Goal: Ask a question: Seek information or help from site administrators or community

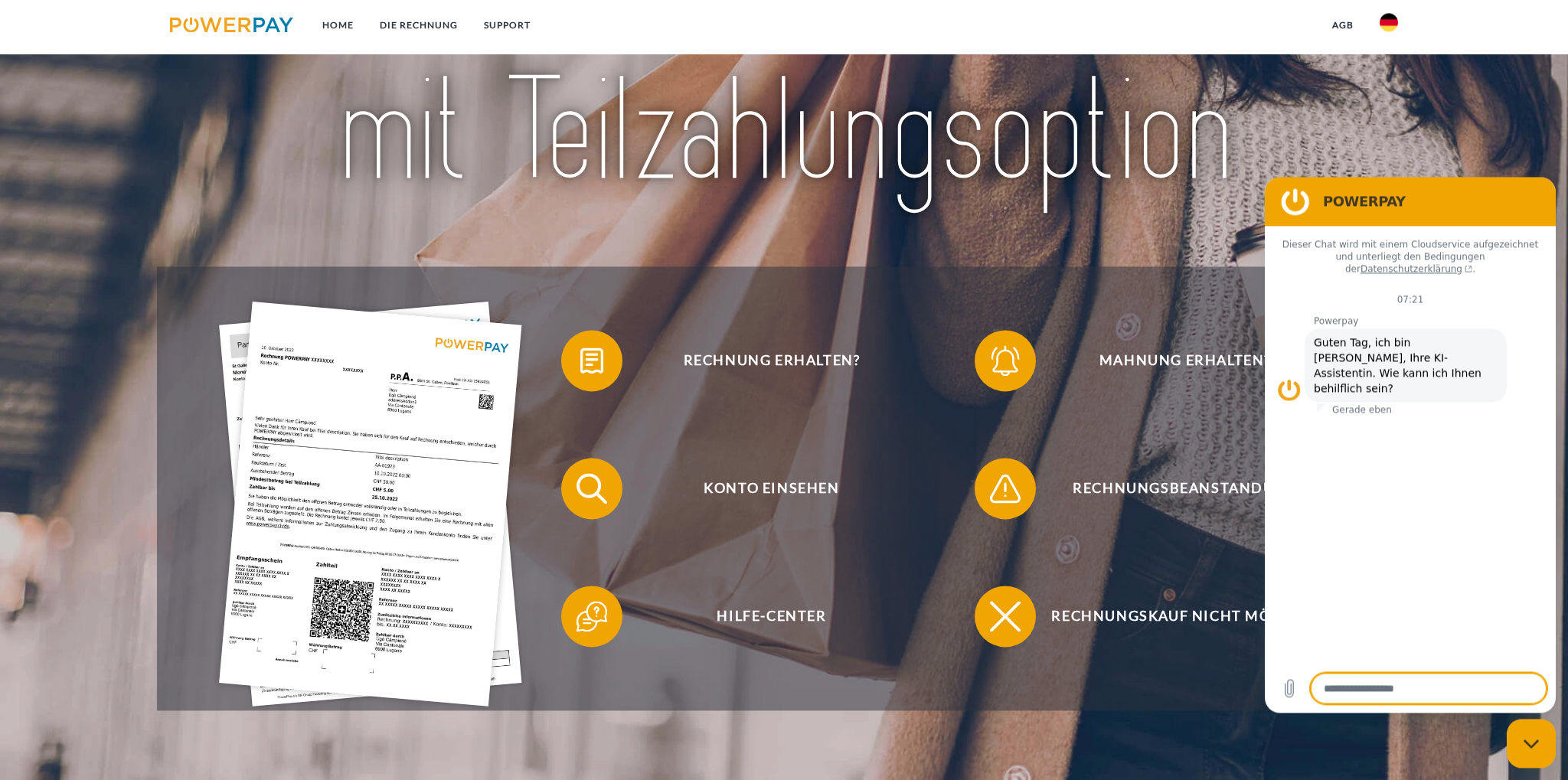
type textarea "*"
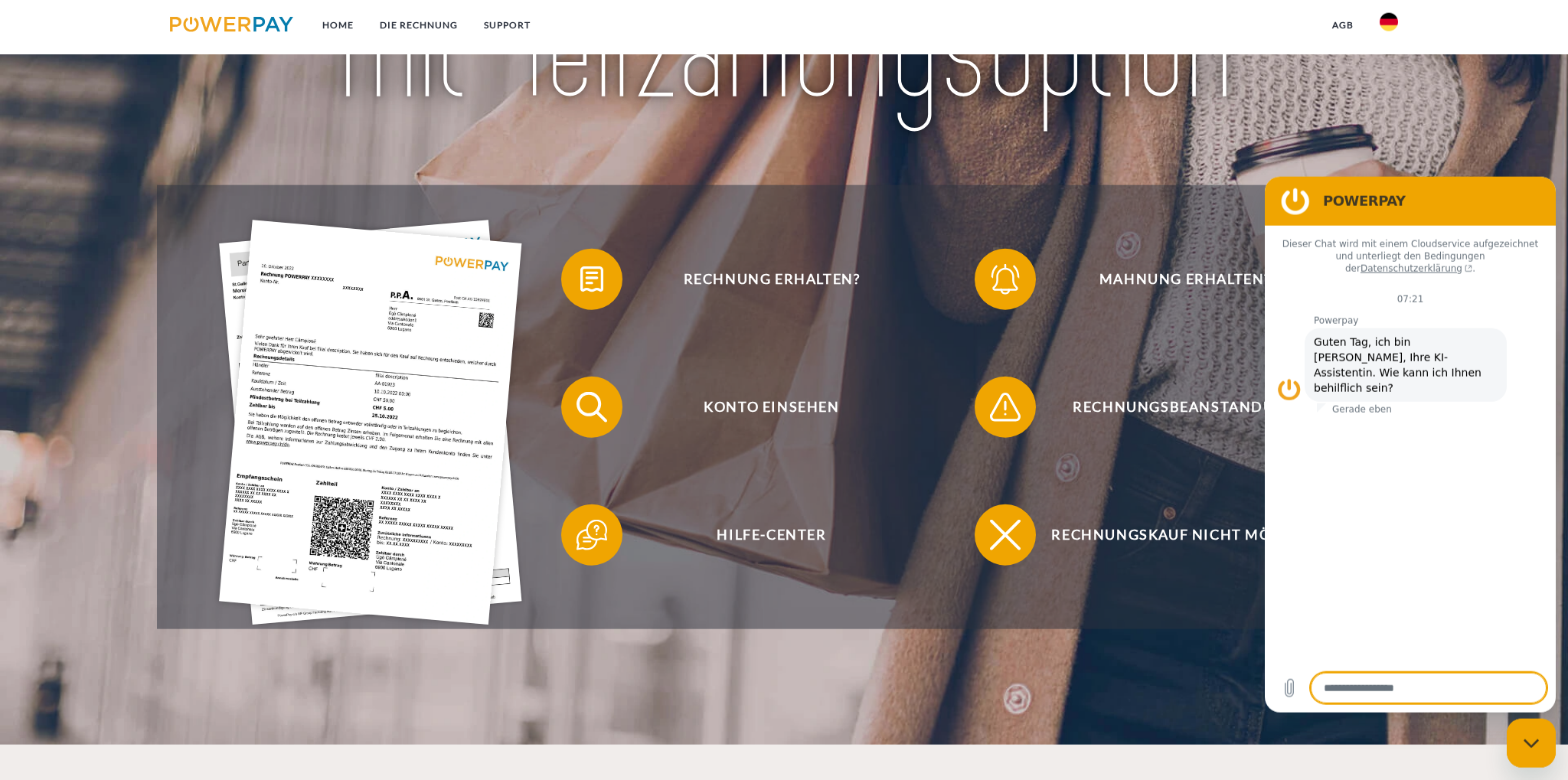
scroll to position [323, 0]
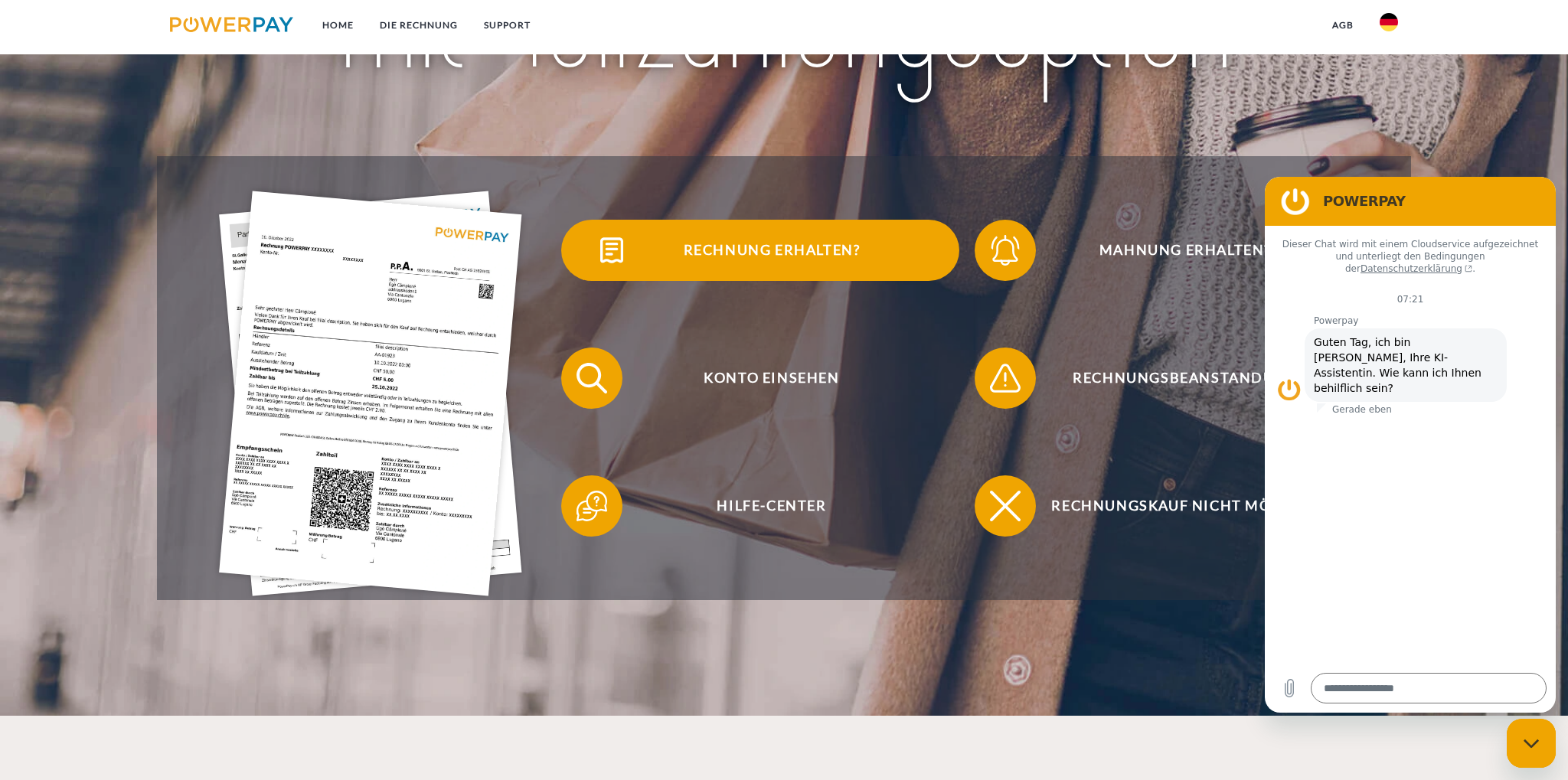
click at [771, 241] on span "Rechnung erhalten?" at bounding box center [772, 250] width 375 height 61
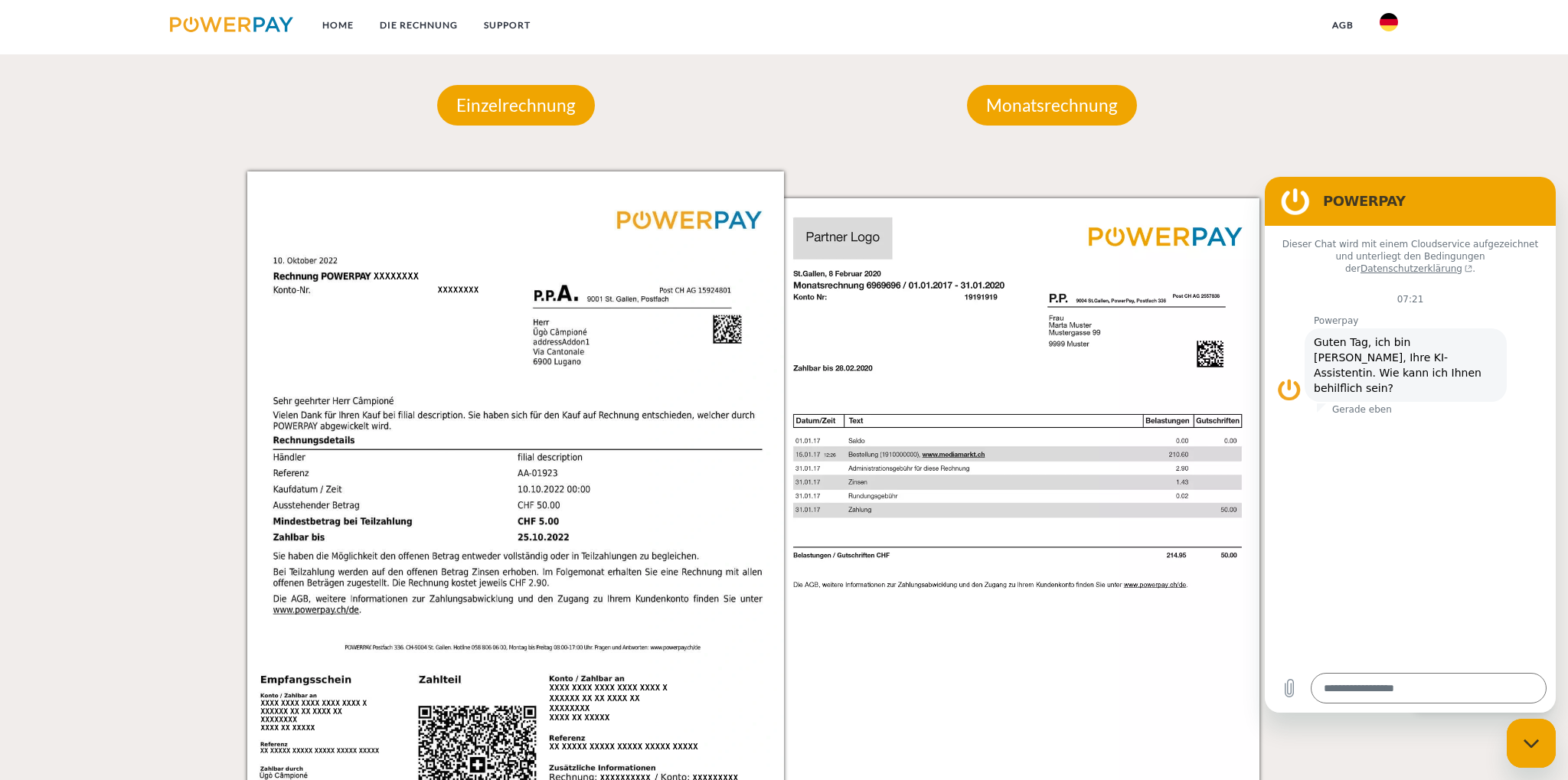
scroll to position [1455, 0]
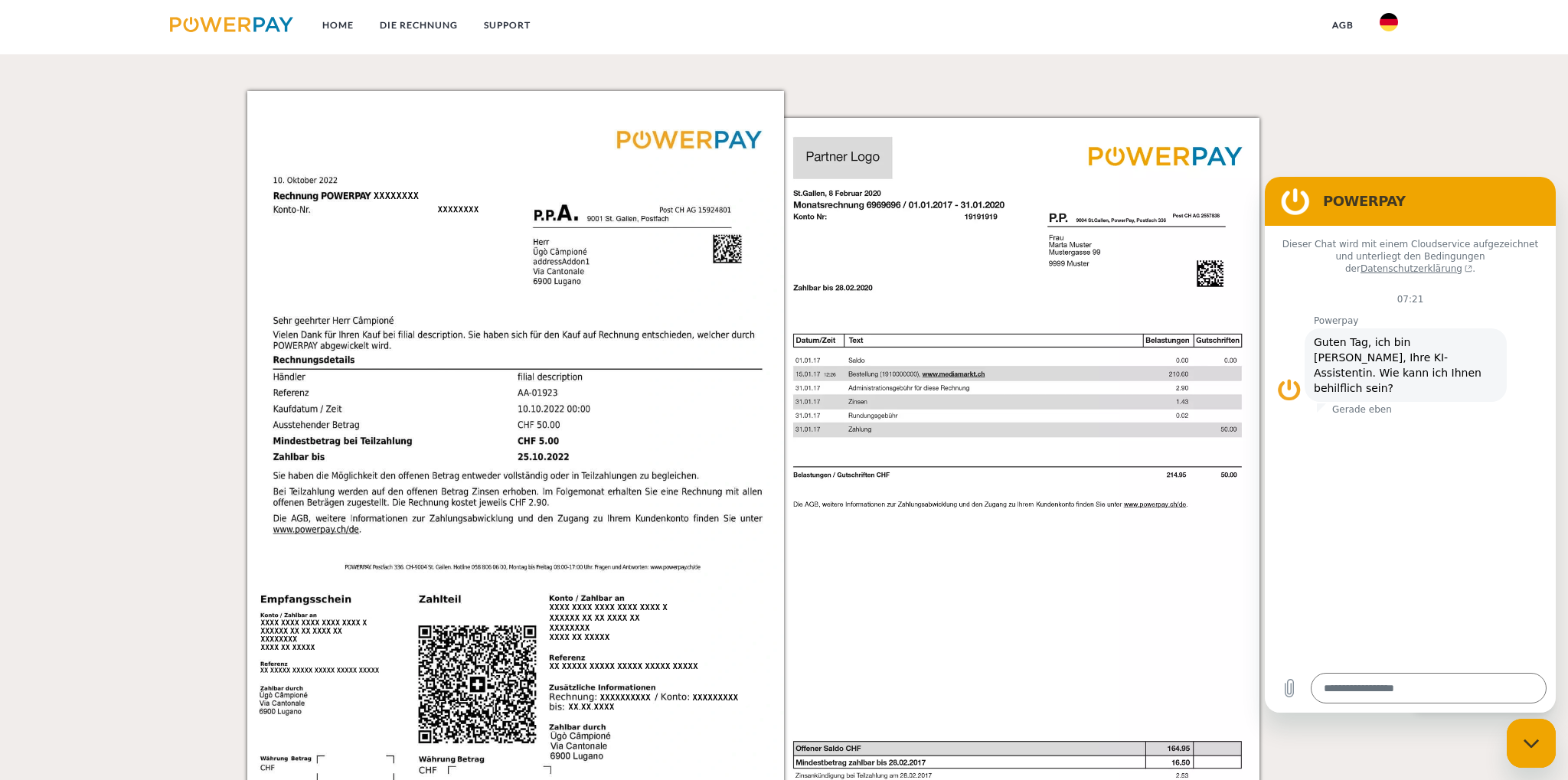
click at [895, 456] on img at bounding box center [1045, 470] width 537 height 758
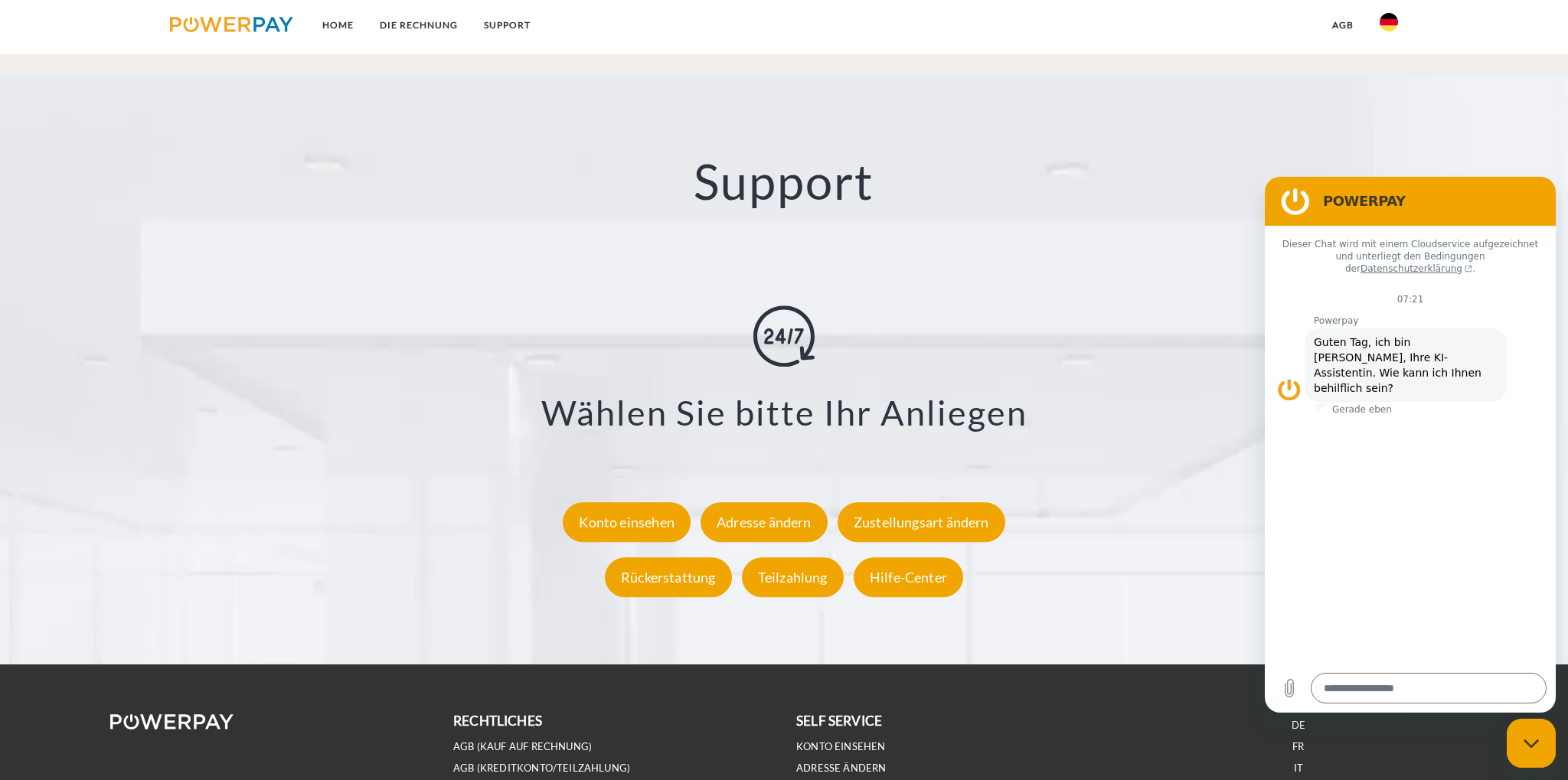
scroll to position [2667, 0]
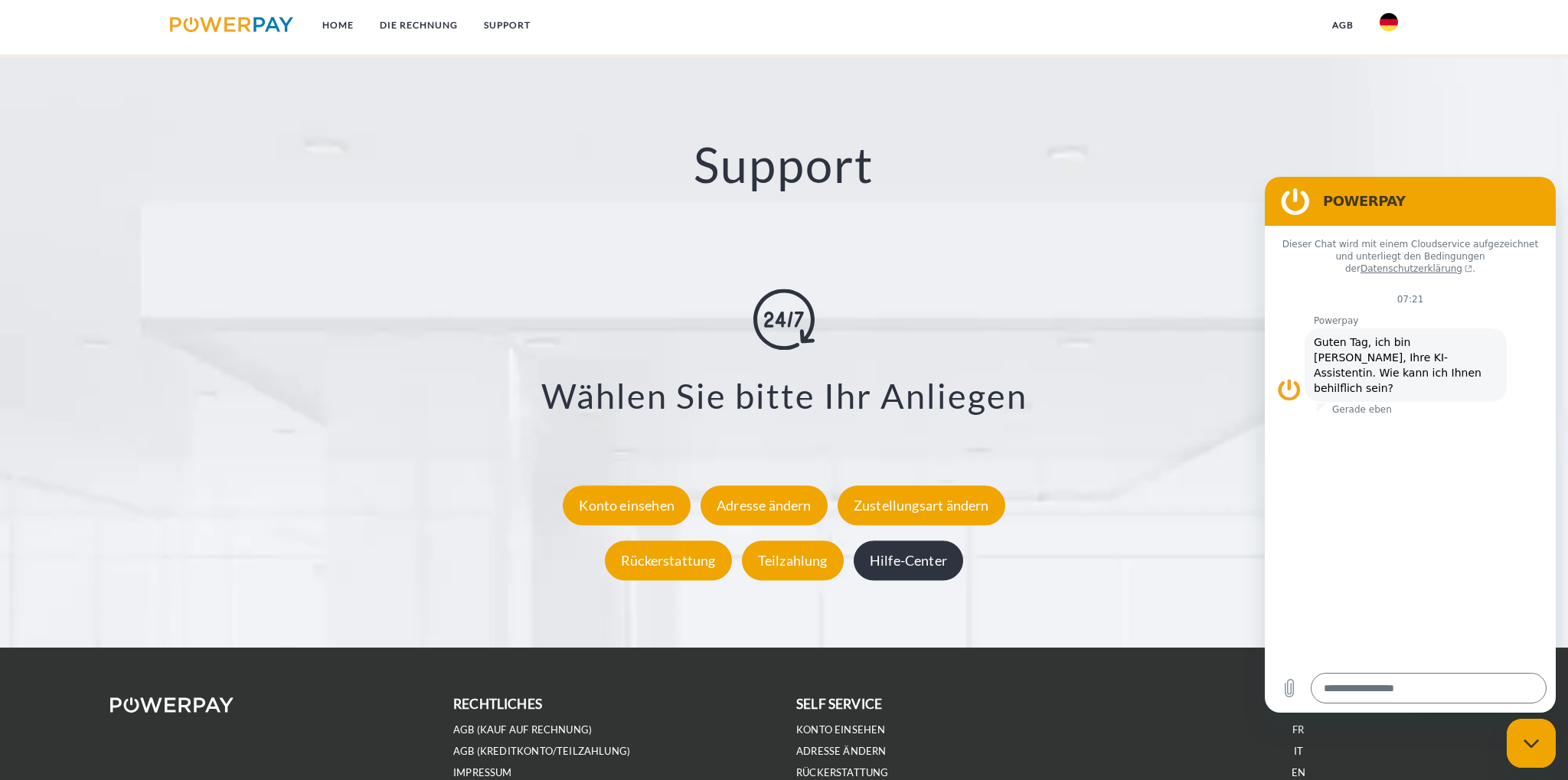
click at [908, 564] on div "Hilfe-Center" at bounding box center [908, 559] width 110 height 39
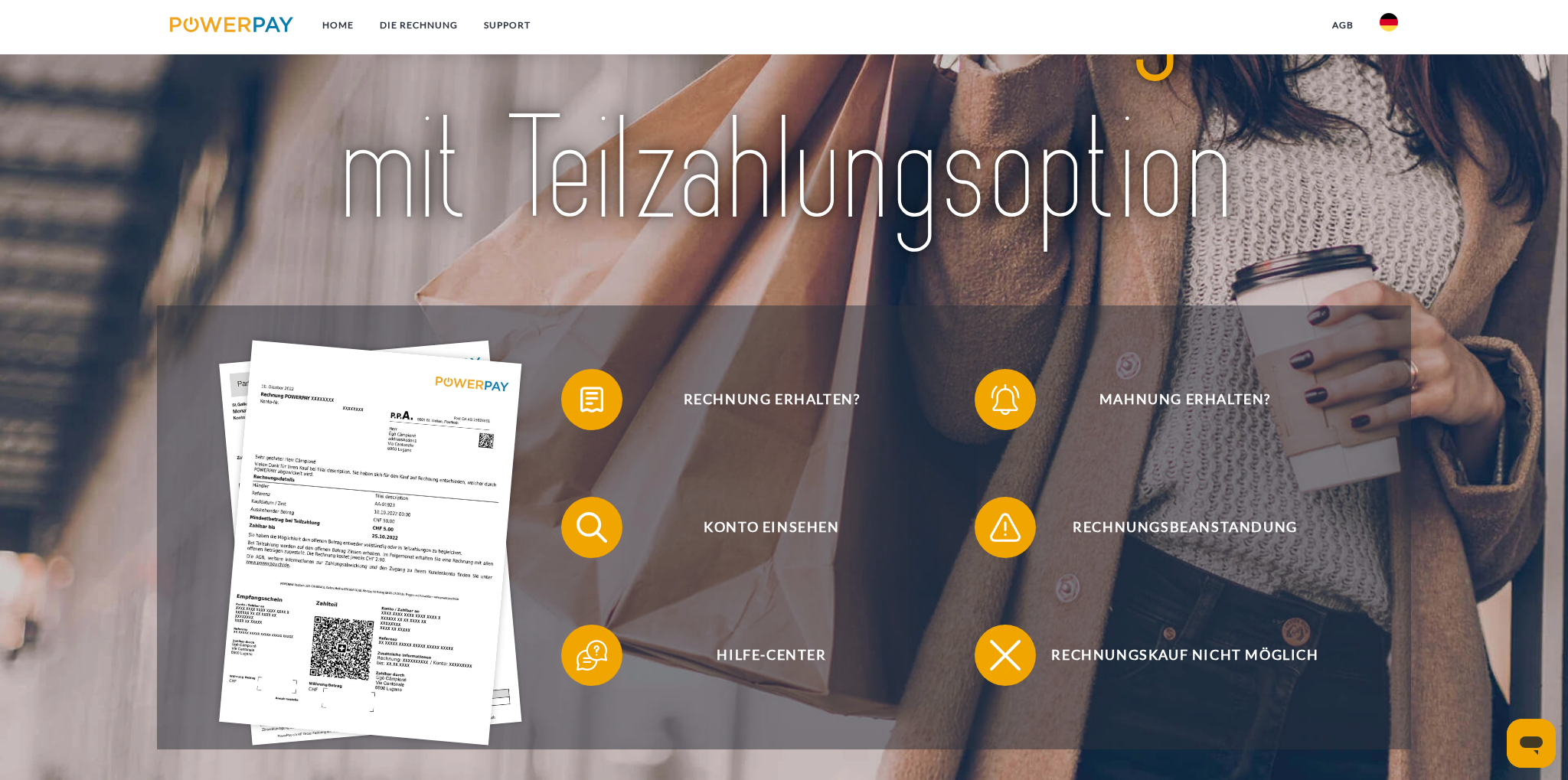
scroll to position [241, 0]
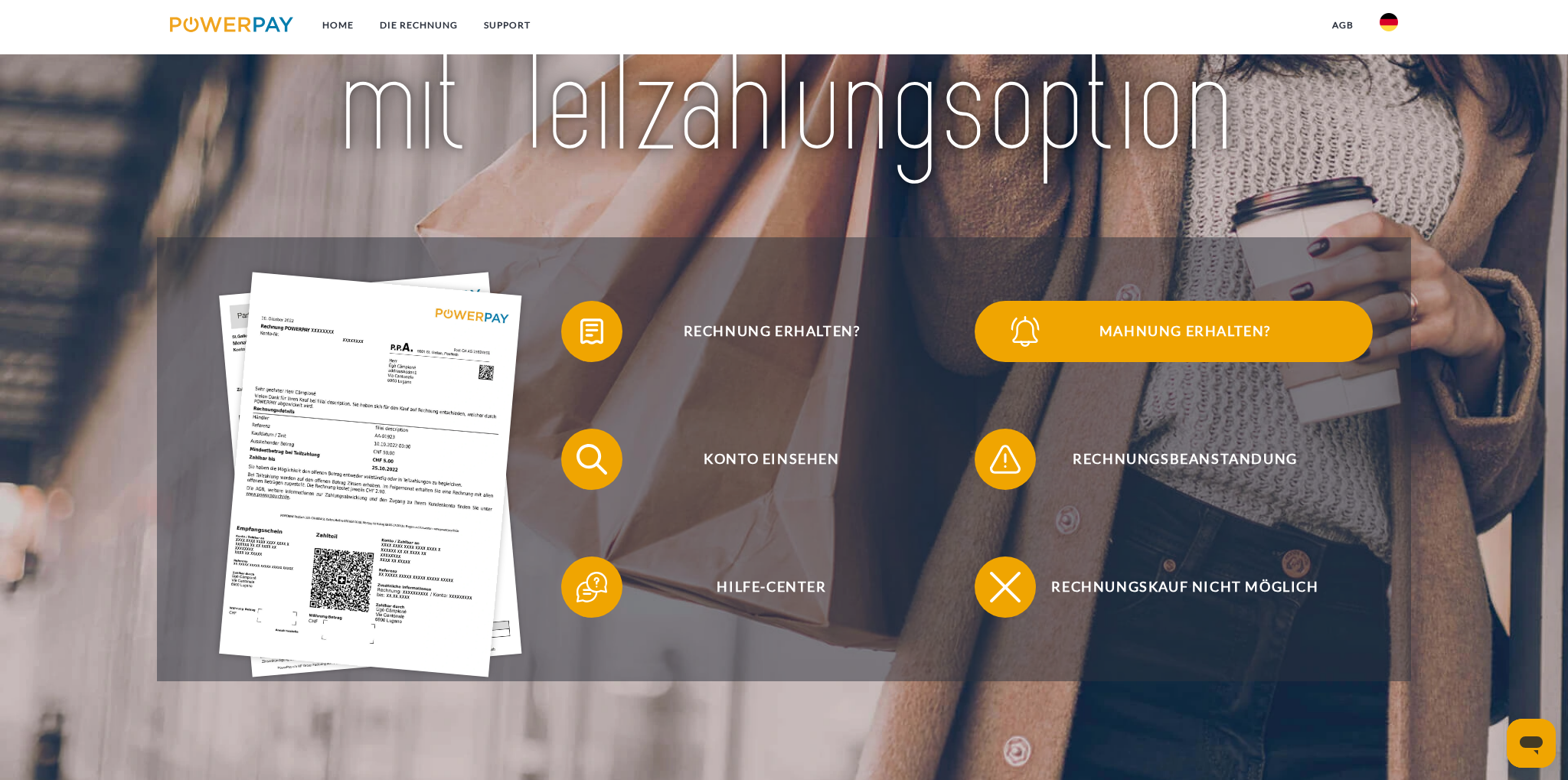
click at [1124, 325] on span "Mahnung erhalten?" at bounding box center [1185, 332] width 375 height 61
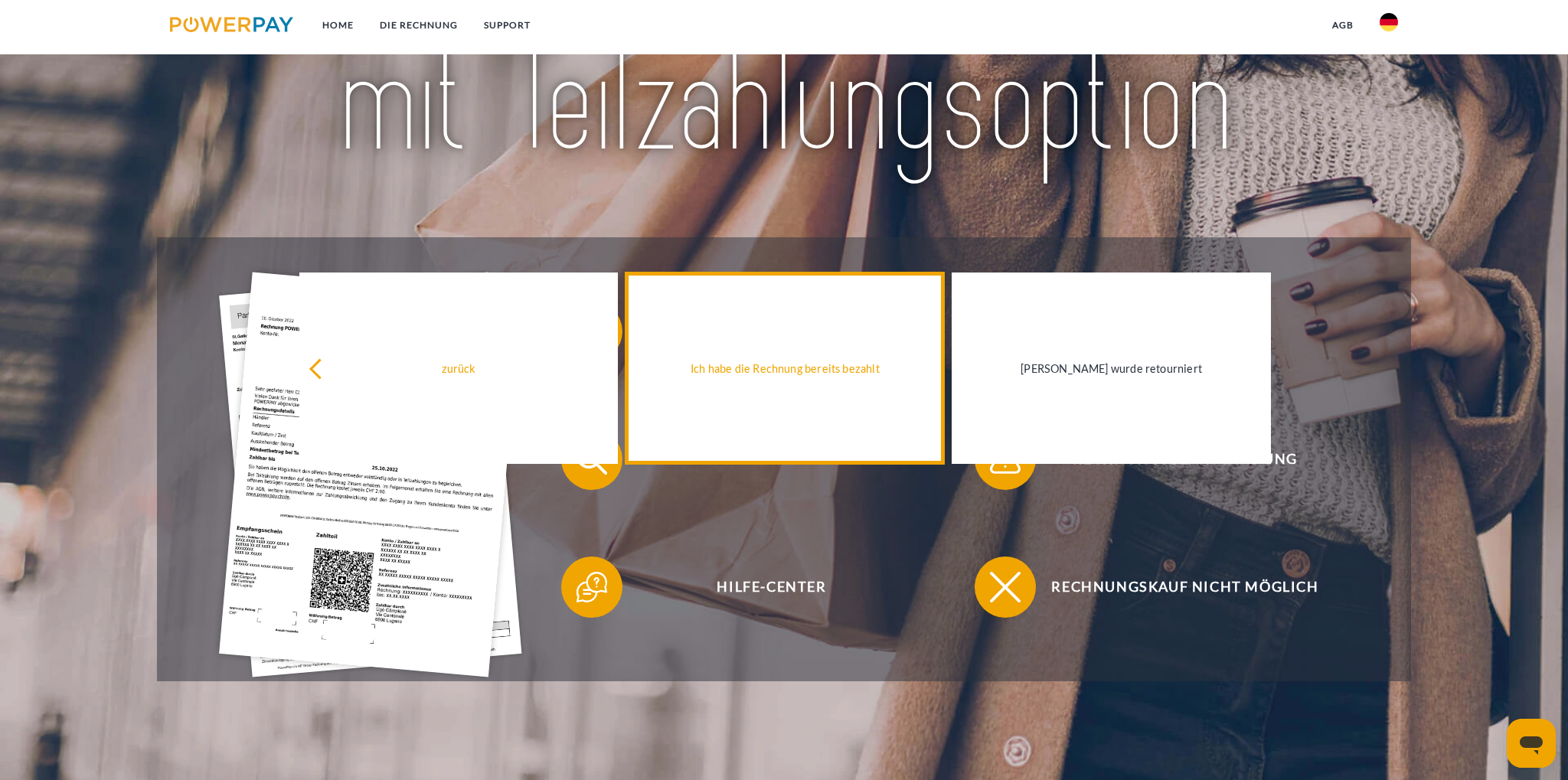
click at [786, 367] on div "Ich habe die Rechnung bereits bezahlt" at bounding box center [784, 369] width 300 height 21
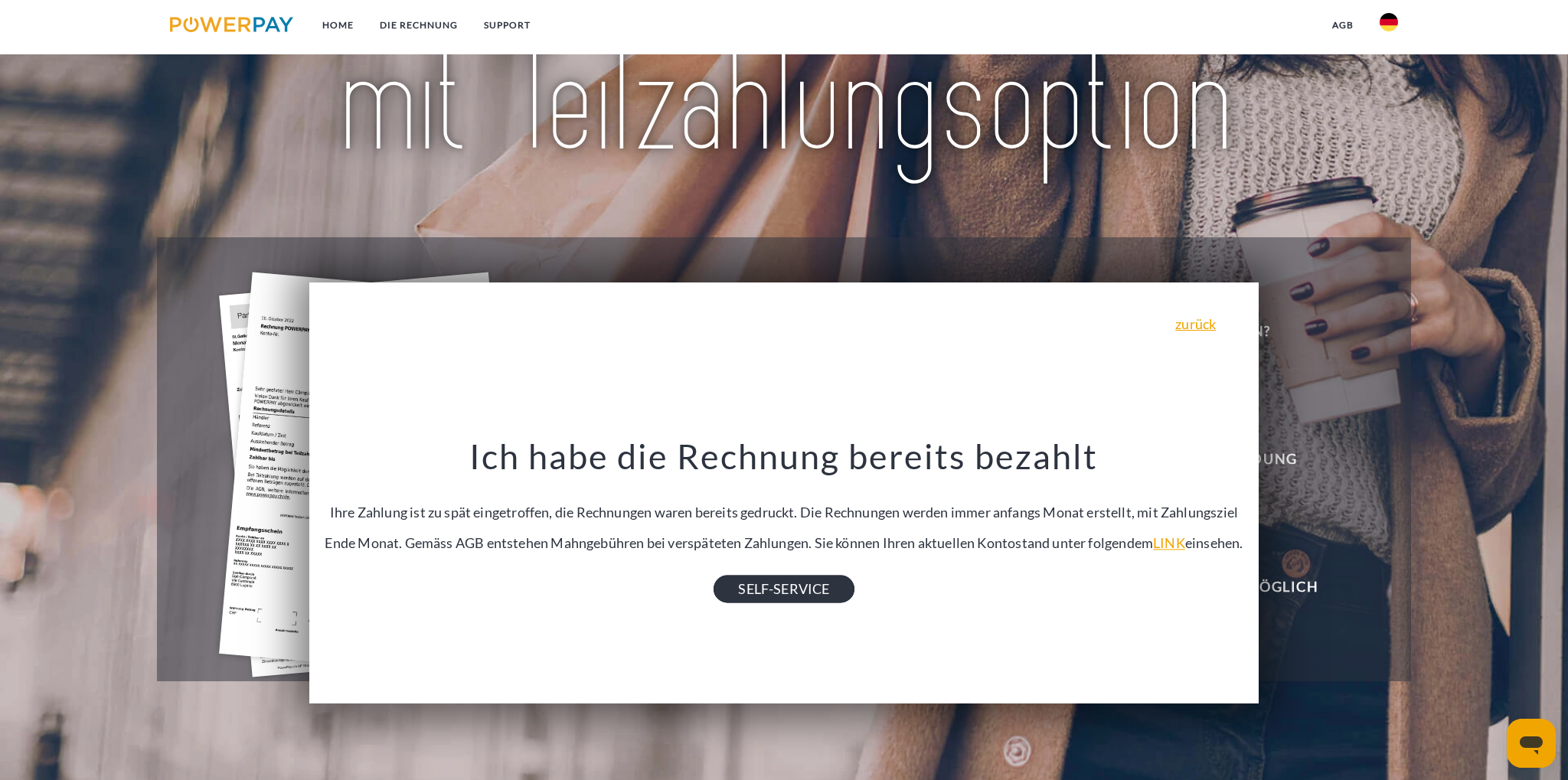
click at [776, 603] on link "SELF-SERVICE" at bounding box center [784, 589] width 140 height 27
